Goal: Navigation & Orientation: Find specific page/section

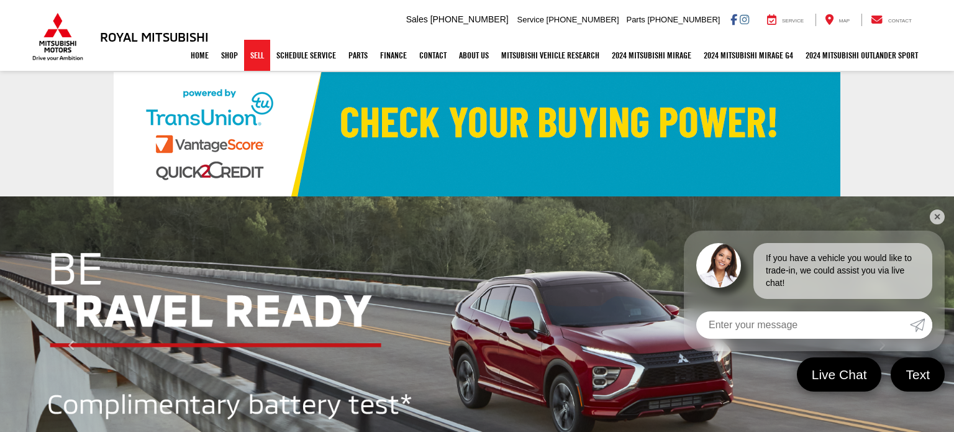
click at [253, 57] on link "Sell" at bounding box center [257, 55] width 26 height 31
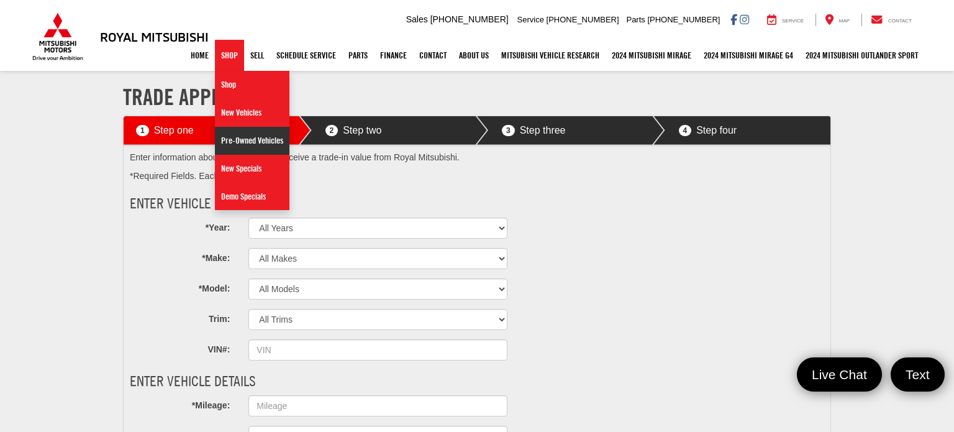
click at [225, 146] on link "Pre-Owned Vehicles" at bounding box center [252, 141] width 75 height 28
